Goal: Transaction & Acquisition: Purchase product/service

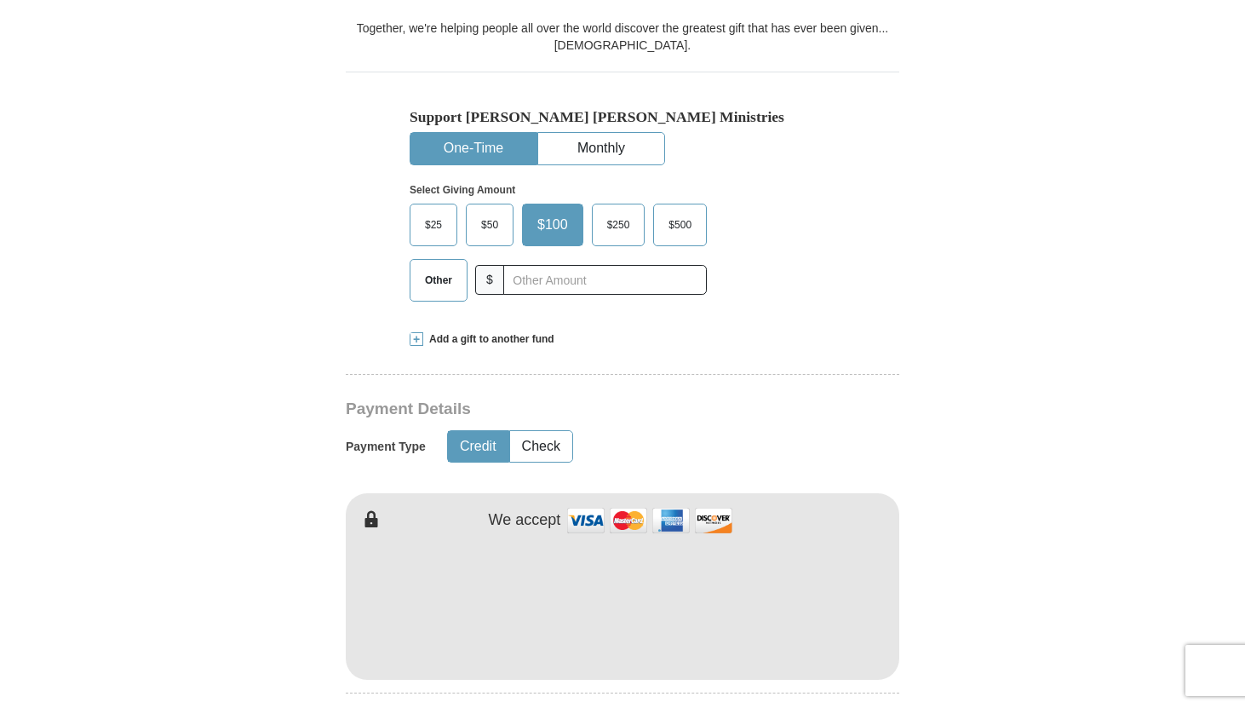
scroll to position [579, 0]
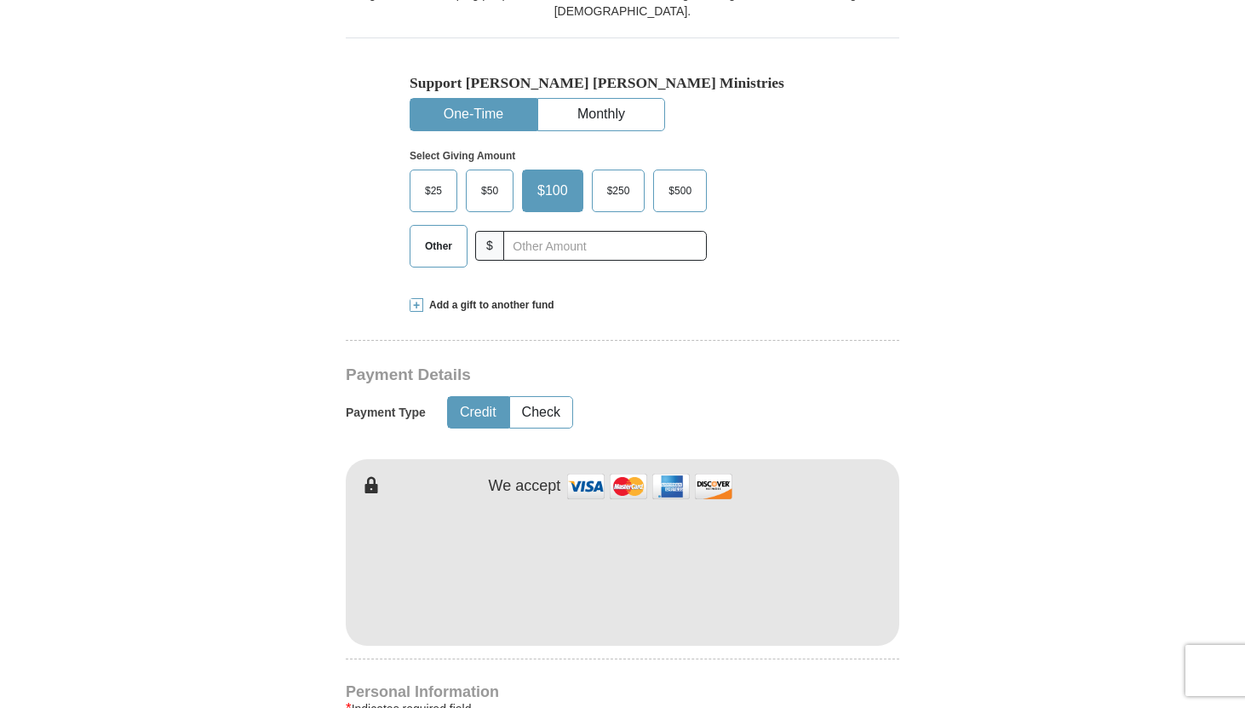
click at [445, 246] on span "Other" at bounding box center [438, 246] width 44 height 26
click at [0, 0] on input "Other" at bounding box center [0, 0] width 0 height 0
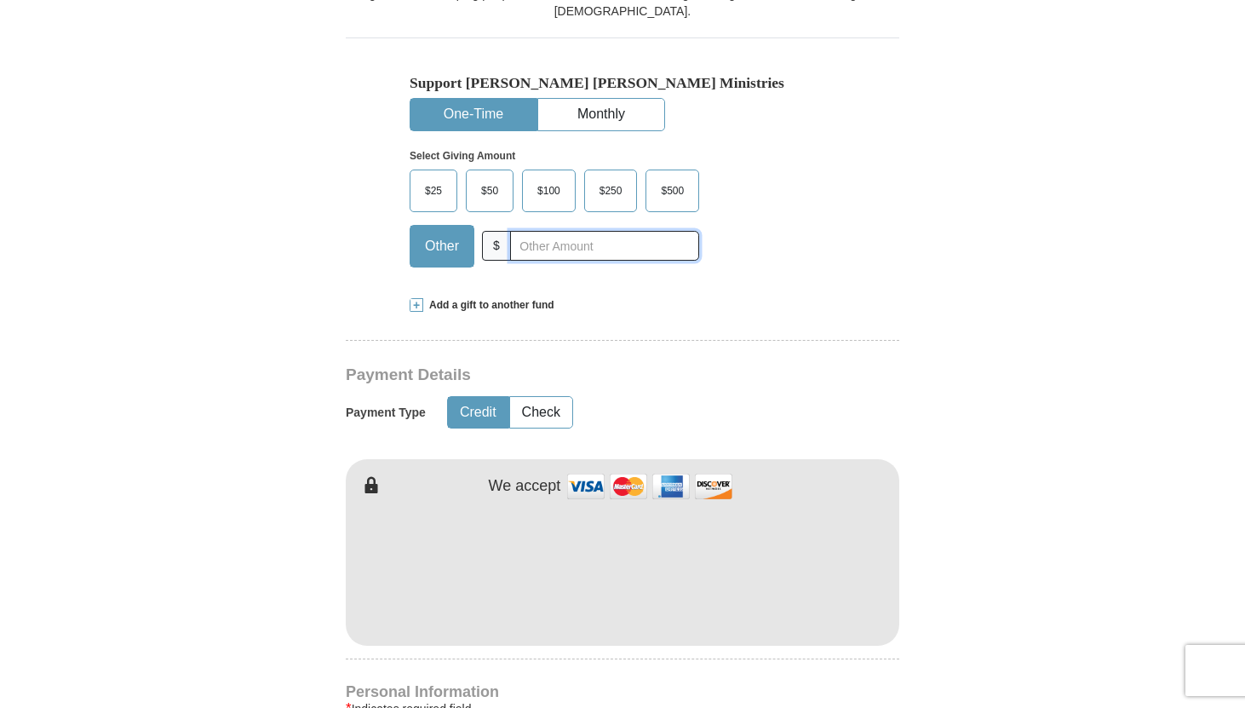
click at [565, 251] on input "text" at bounding box center [604, 246] width 189 height 30
type input "567"
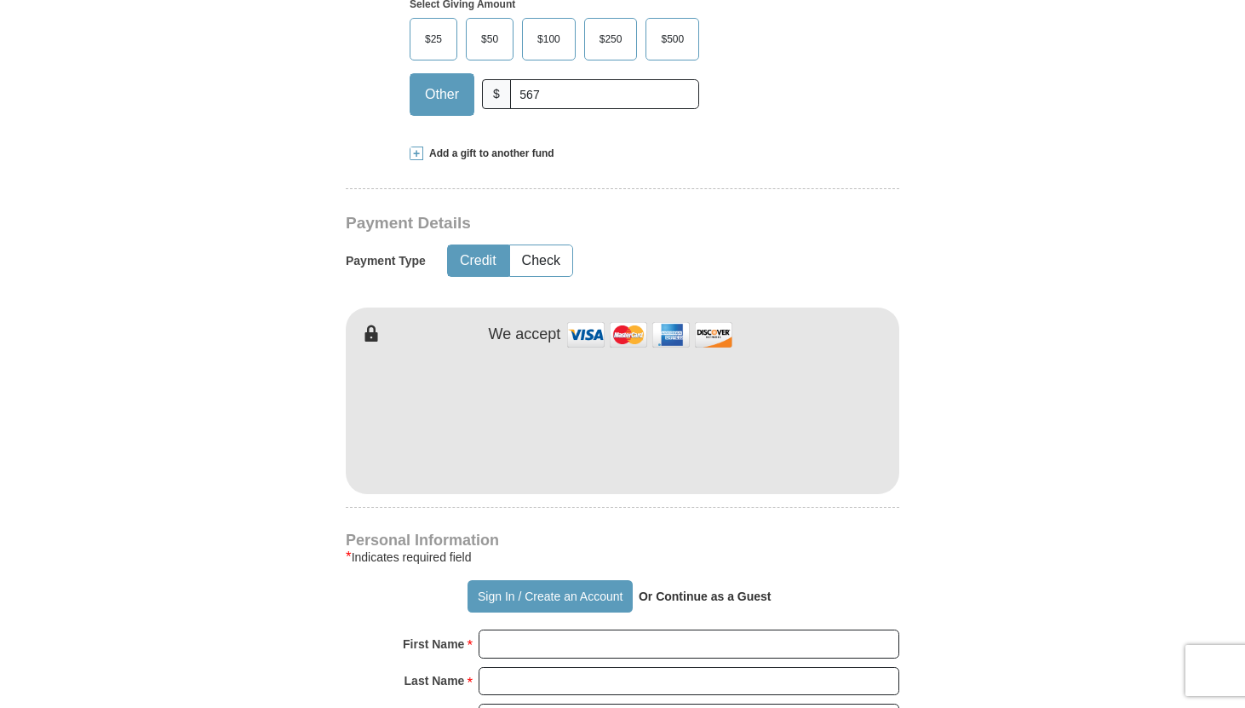
scroll to position [749, 0]
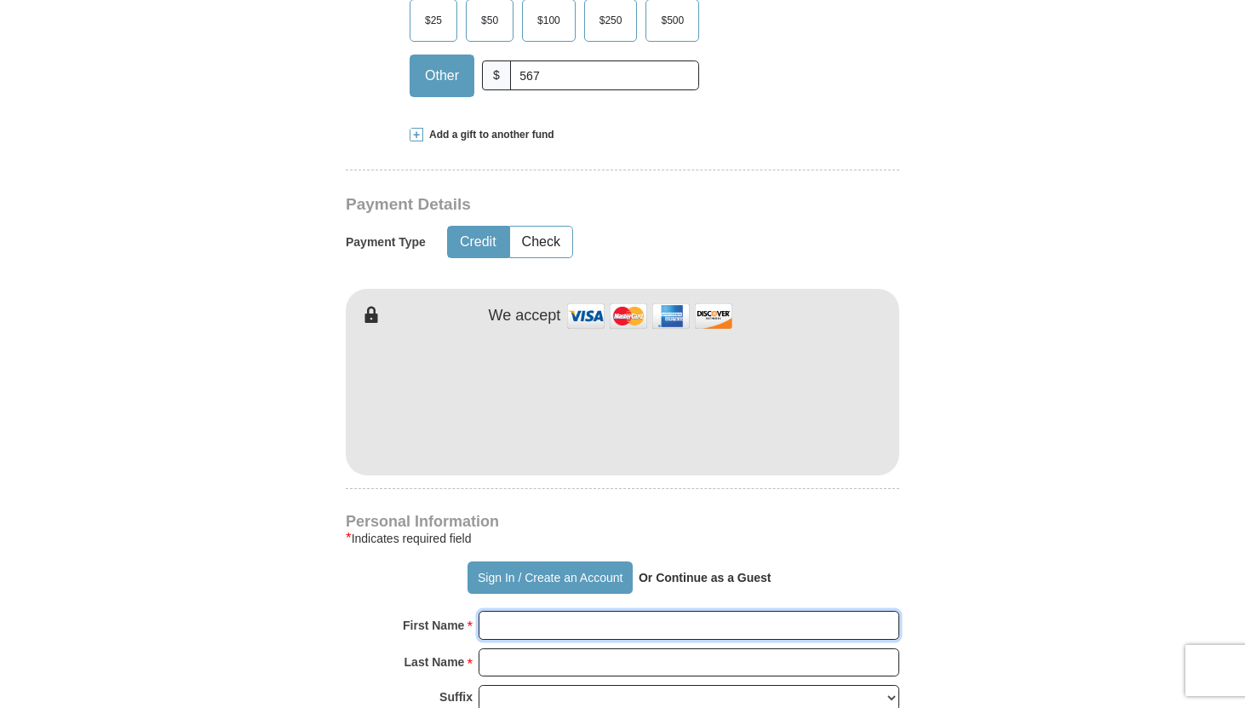
type input "[PERSON_NAME]"
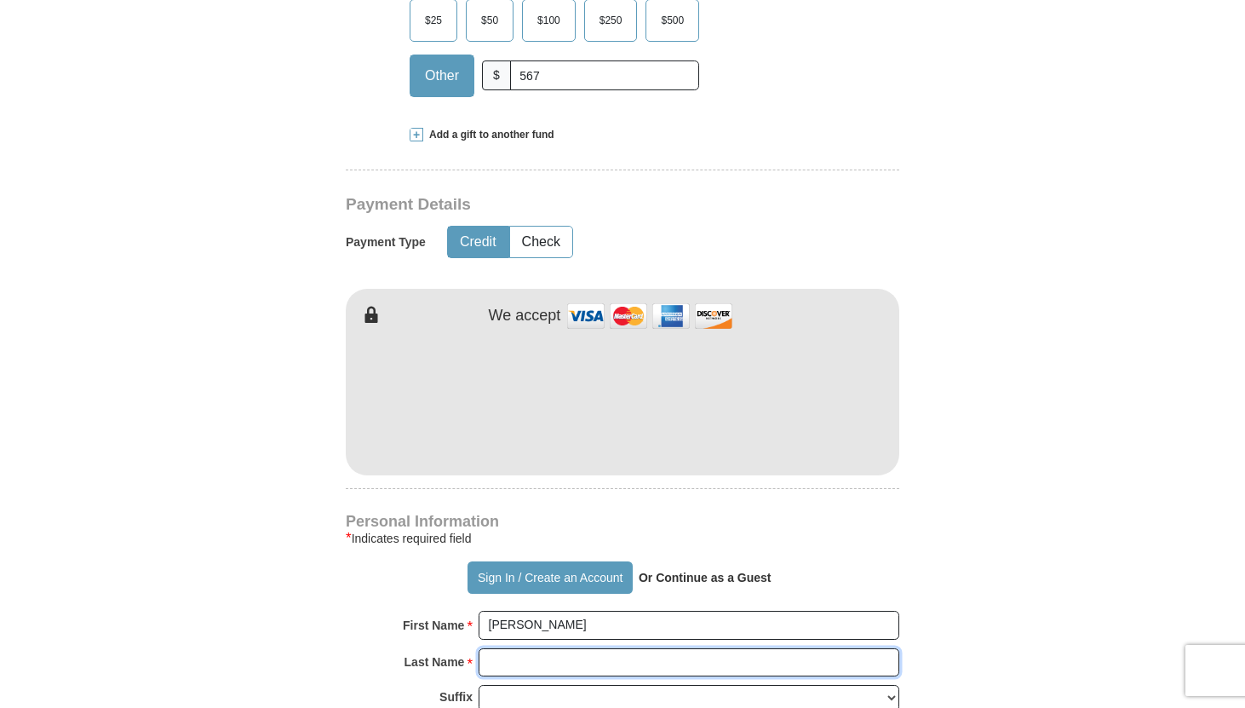
type input "Ravelomanana"
click at [973, 516] on form "Already have an account? Sign in for faster giving. Don't have an account? Crea…" at bounding box center [622, 438] width 971 height 2089
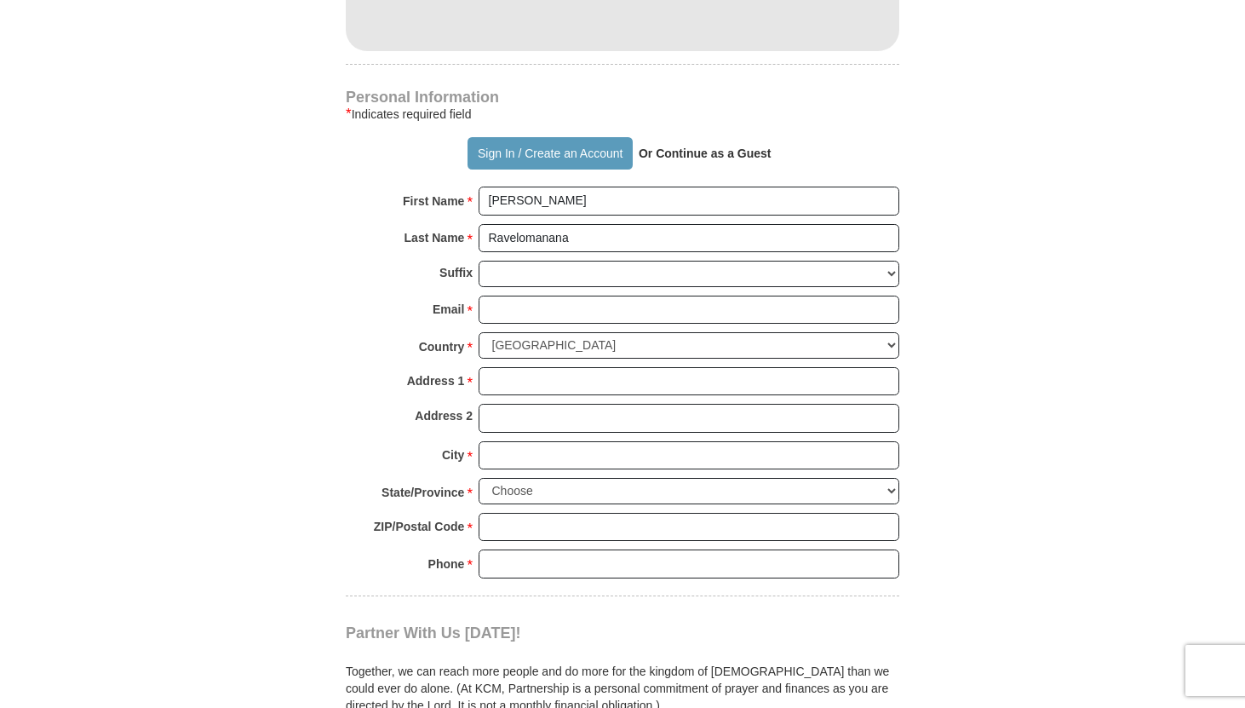
scroll to position [1192, 0]
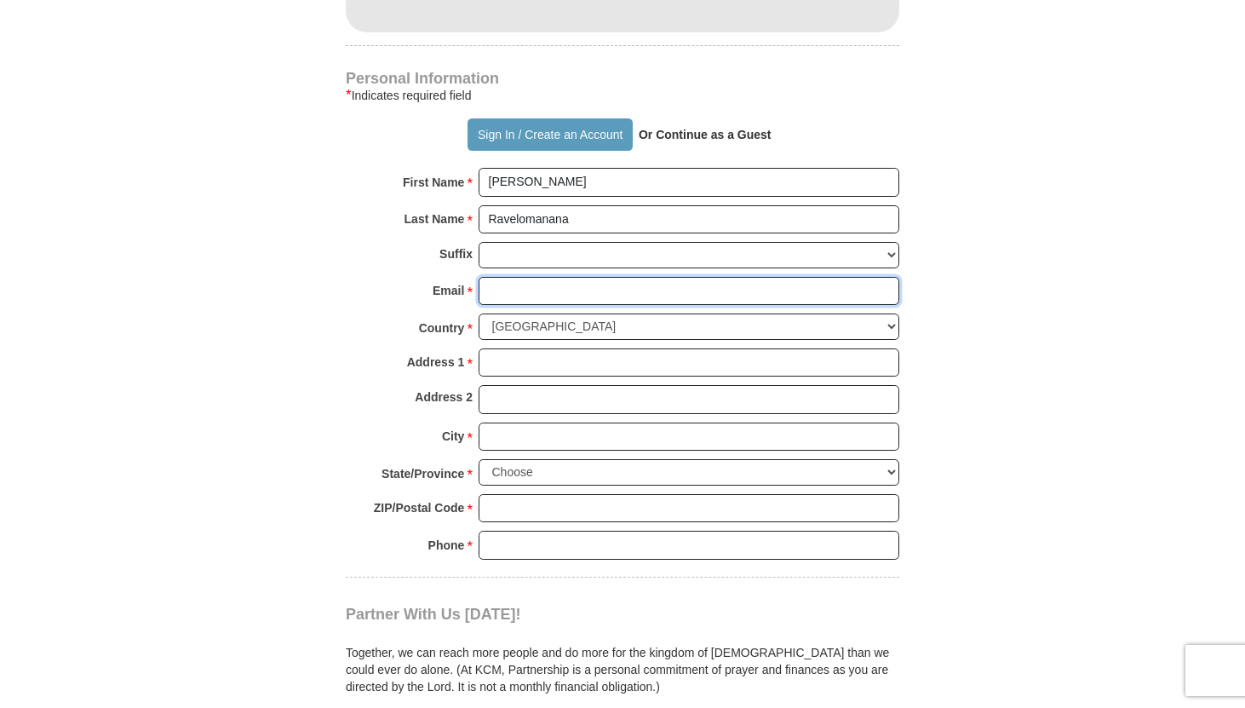
click at [697, 299] on input "Email *" at bounding box center [689, 291] width 421 height 29
type input "[EMAIL_ADDRESS][DOMAIN_NAME]"
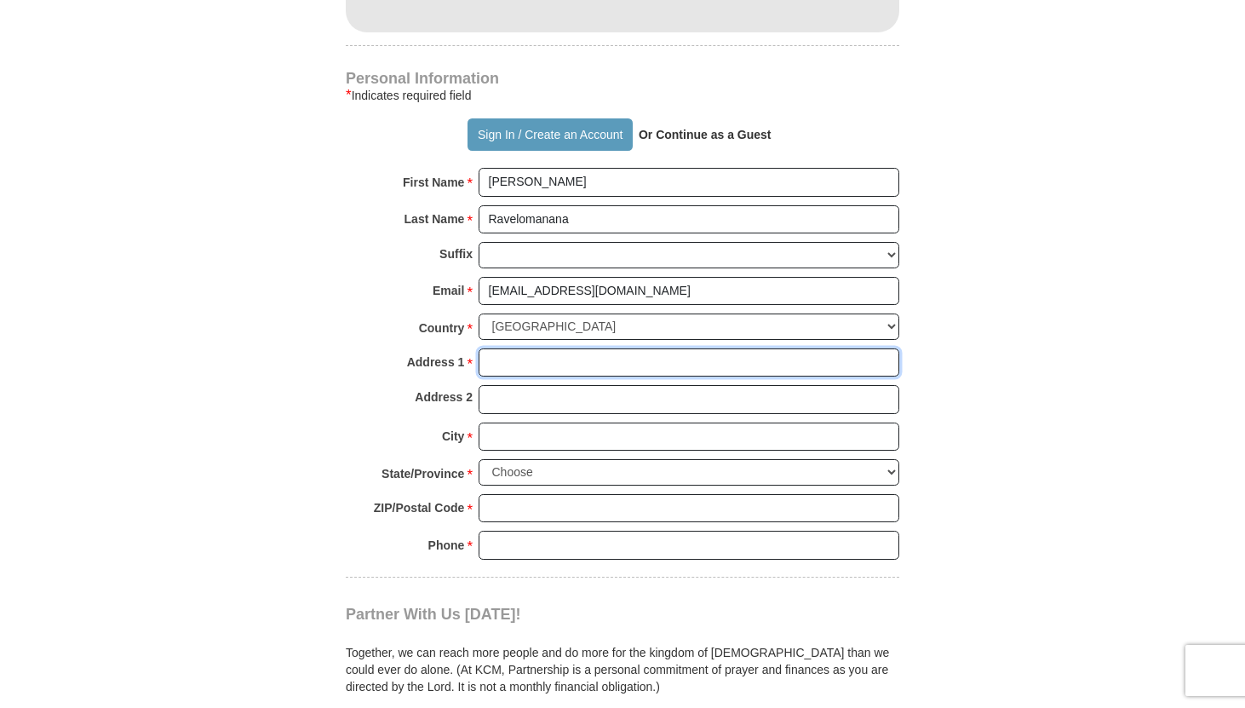
type input "[STREET_ADDRESS]"
type input "Apt H"
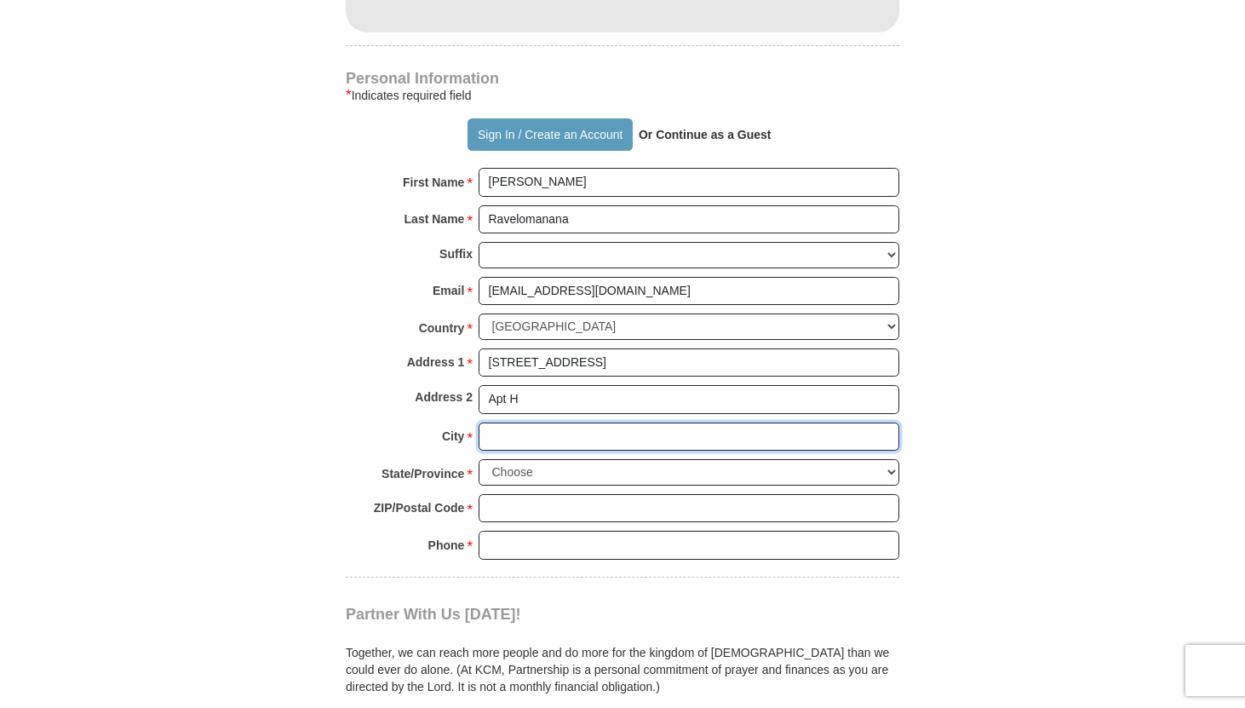
type input "[GEOGRAPHIC_DATA]"
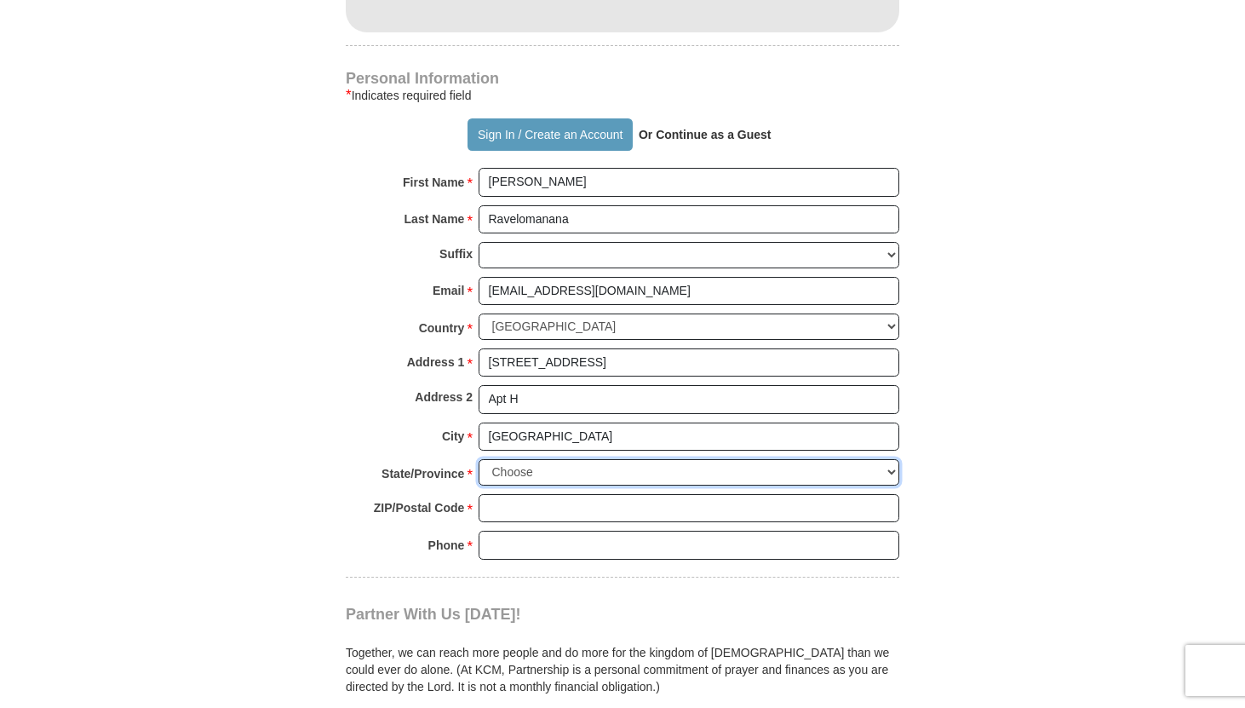
select select "MD"
type input "21211"
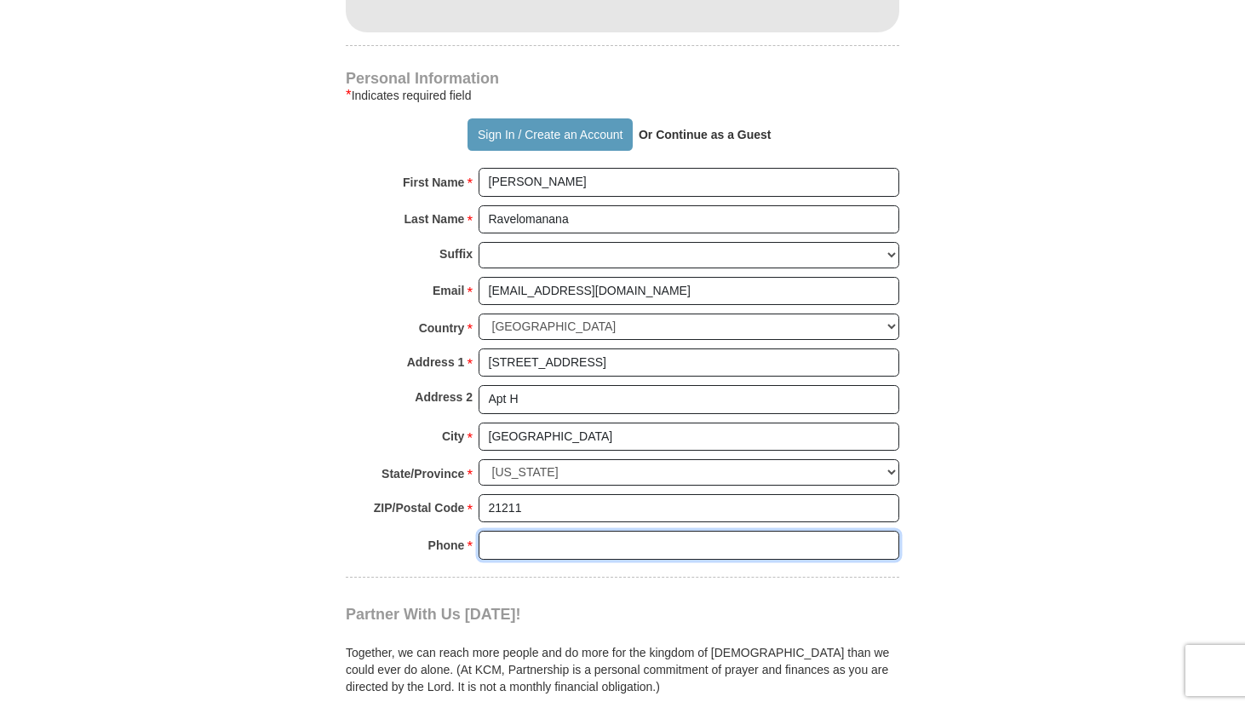
type input "4434543251"
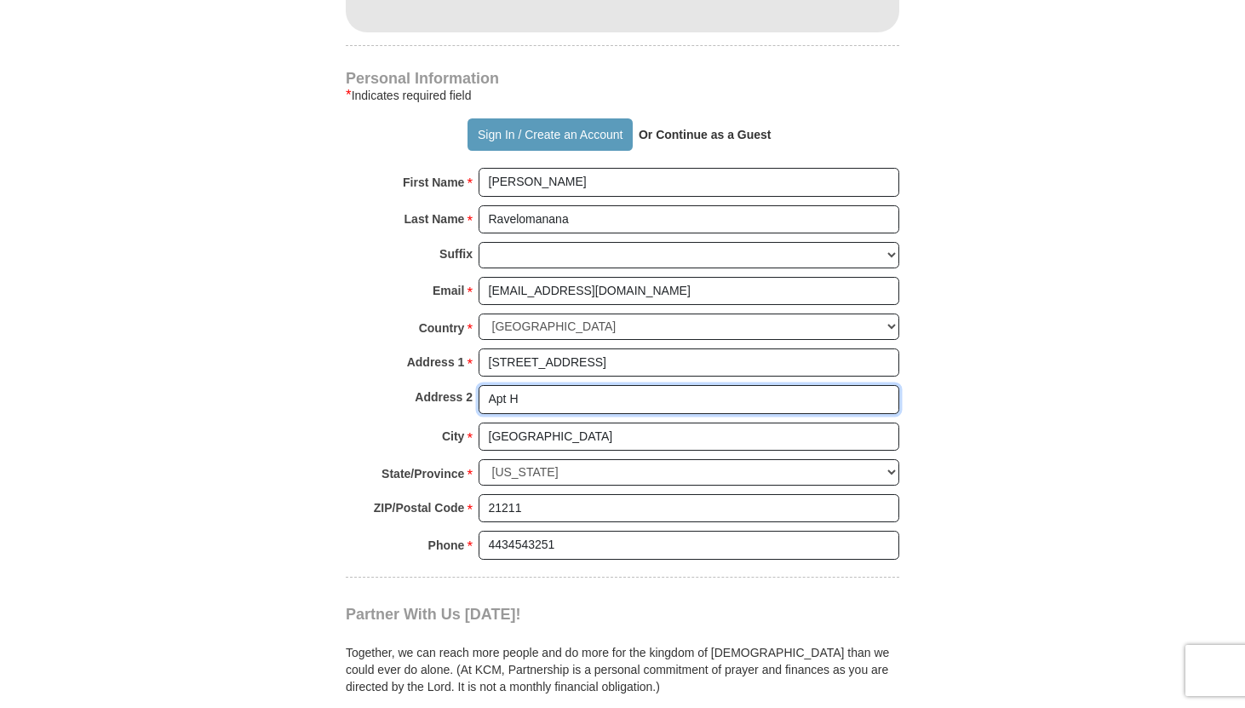
click at [721, 412] on input "Apt H" at bounding box center [689, 399] width 421 height 29
type input "A"
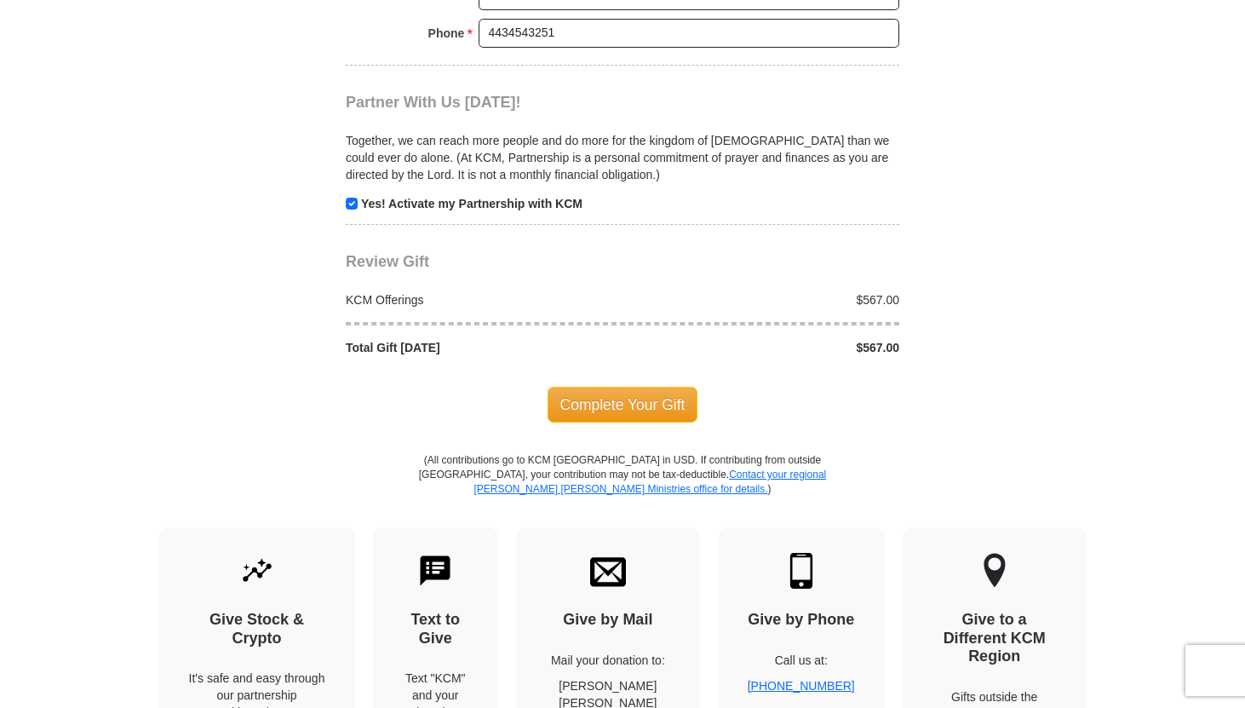
scroll to position [1737, 0]
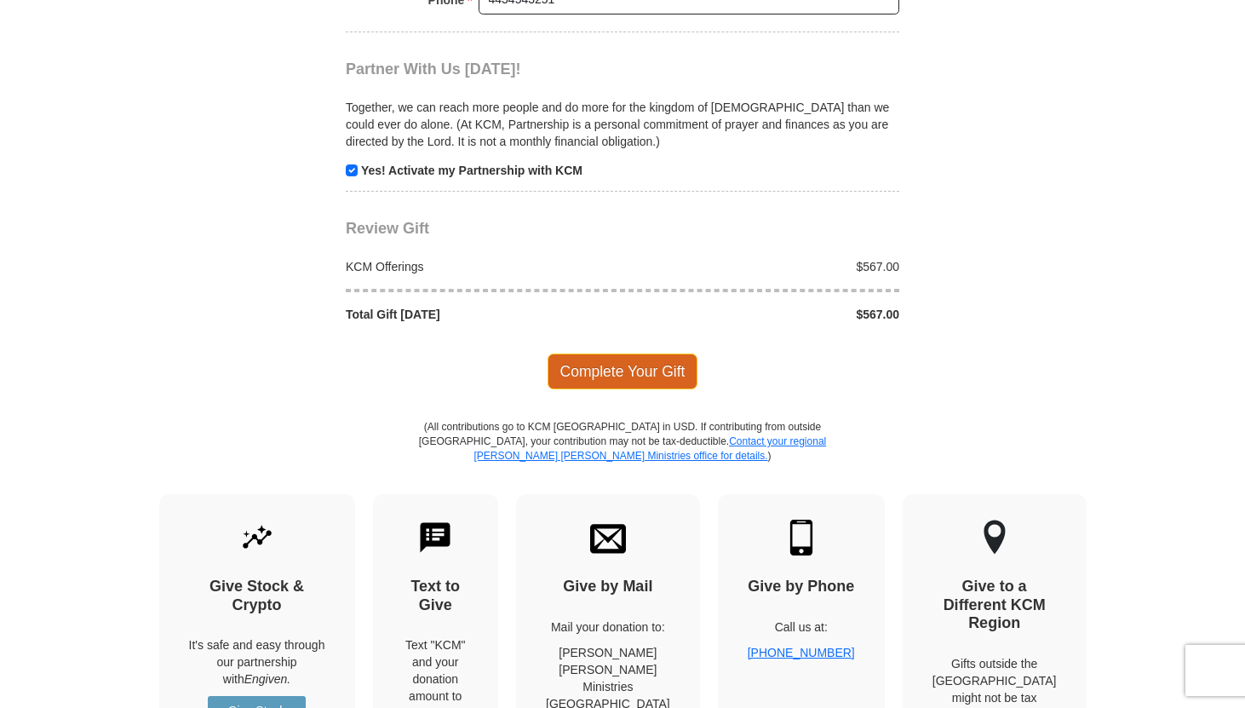
click at [663, 369] on span "Complete Your Gift" at bounding box center [623, 371] width 151 height 36
